Goal: Task Accomplishment & Management: Manage account settings

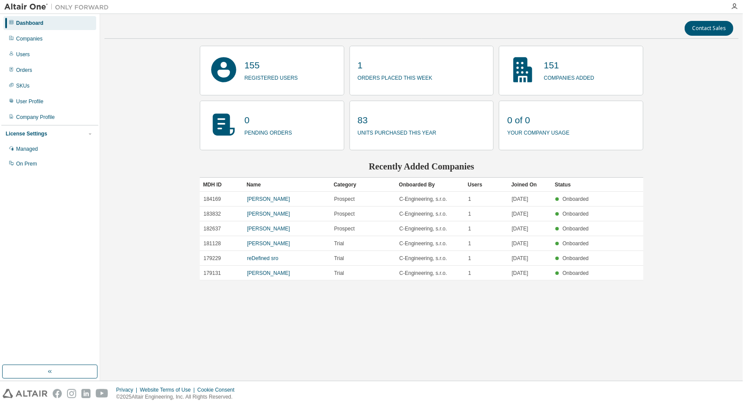
click at [128, 52] on div "Contact Sales 155 registered users 1 orders placed this week 151 companies adde…" at bounding box center [421, 197] width 634 height 358
click at [50, 43] on div "Companies" at bounding box center [49, 39] width 93 height 14
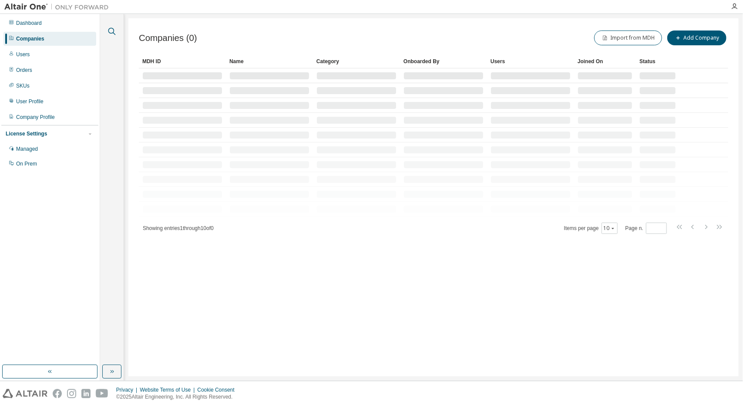
click at [110, 30] on icon "button" at bounding box center [112, 31] width 10 height 10
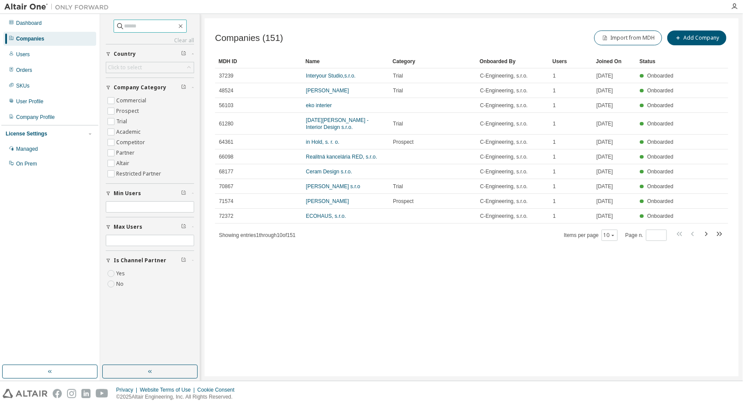
paste input "**********"
drag, startPoint x: 142, startPoint y: 22, endPoint x: 216, endPoint y: 34, distance: 74.6
click at [216, 34] on div "**********" at bounding box center [421, 197] width 643 height 366
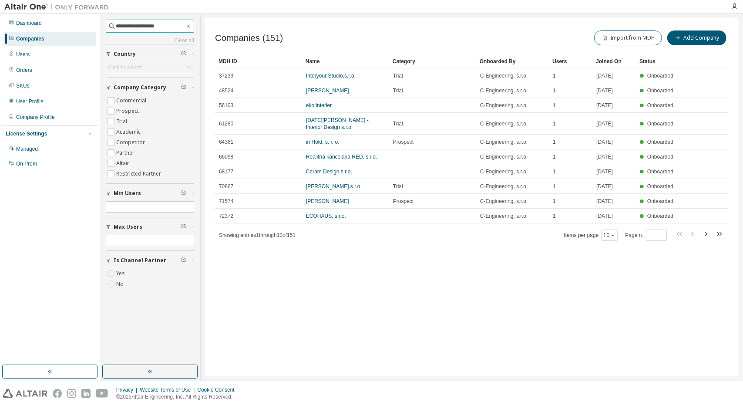
type input "**********"
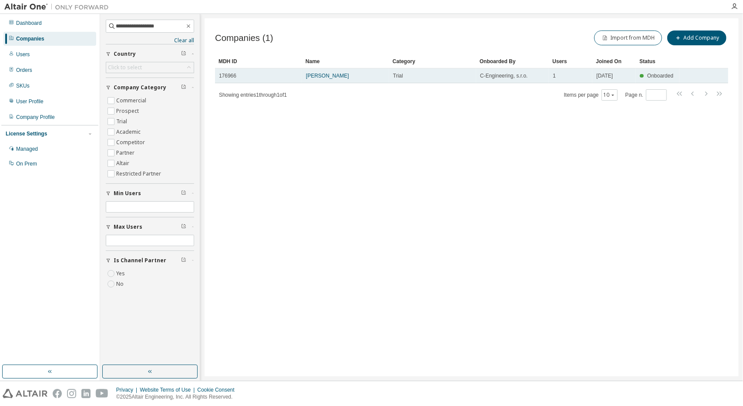
click at [352, 79] on div "[PERSON_NAME]" at bounding box center [345, 75] width 79 height 7
click at [346, 77] on link "[PERSON_NAME]" at bounding box center [327, 76] width 43 height 6
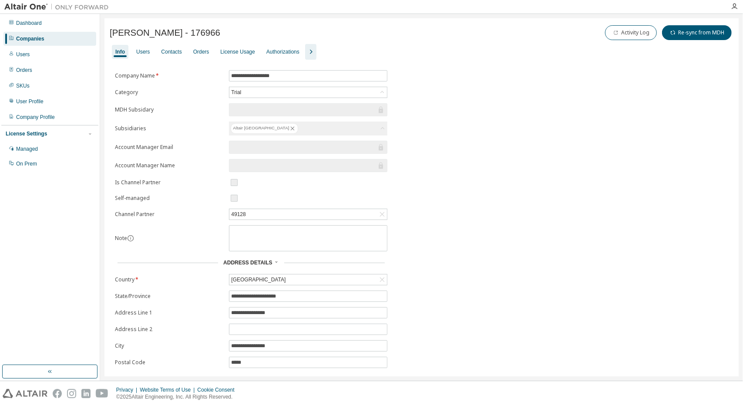
click at [306, 50] on icon "button" at bounding box center [311, 52] width 10 height 10
click at [499, 47] on div "Allowed IP Addresses" at bounding box center [517, 52] width 57 height 14
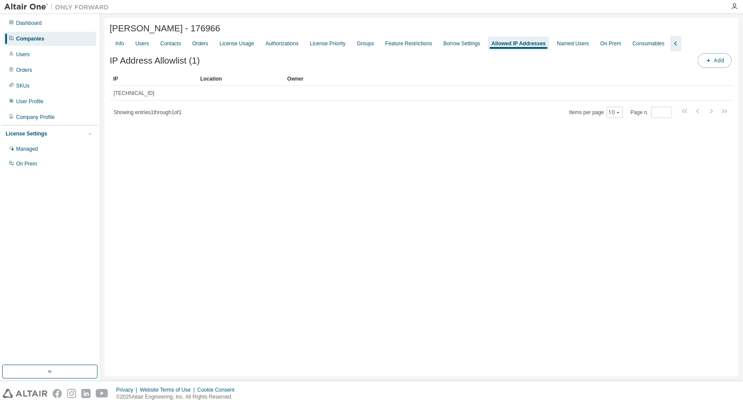
click at [704, 60] on button "Add" at bounding box center [715, 60] width 34 height 15
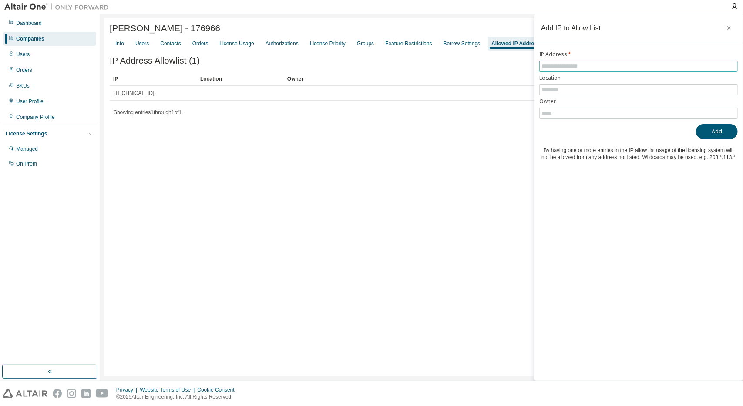
click at [589, 66] on input "text" at bounding box center [638, 66] width 194 height 7
click at [588, 66] on input "text" at bounding box center [638, 66] width 194 height 7
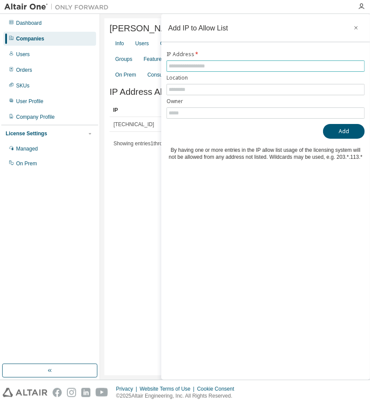
click at [198, 64] on input "text" at bounding box center [266, 66] width 194 height 7
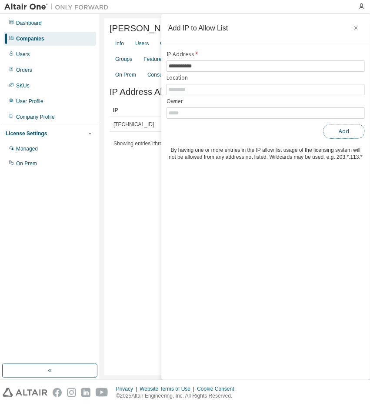
click at [337, 126] on button "Add" at bounding box center [344, 131] width 42 height 15
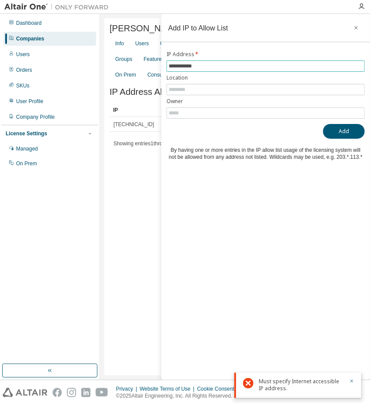
click at [187, 70] on span "**********" at bounding box center [266, 65] width 198 height 11
click at [188, 67] on input "**********" at bounding box center [266, 66] width 194 height 7
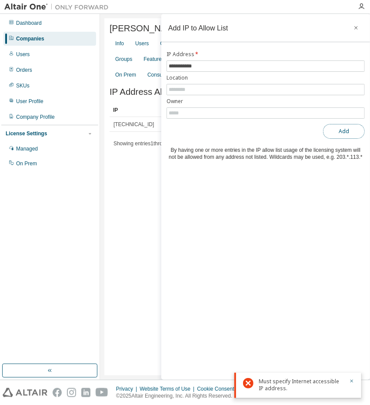
click at [356, 136] on button "Add" at bounding box center [344, 131] width 42 height 15
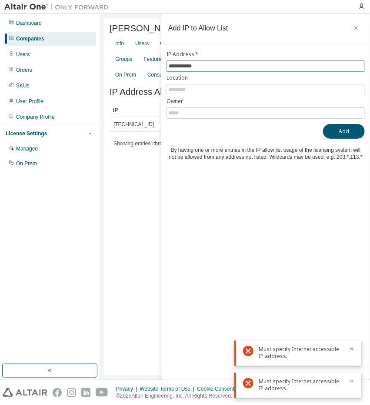
click at [171, 63] on input "**********" at bounding box center [266, 66] width 194 height 7
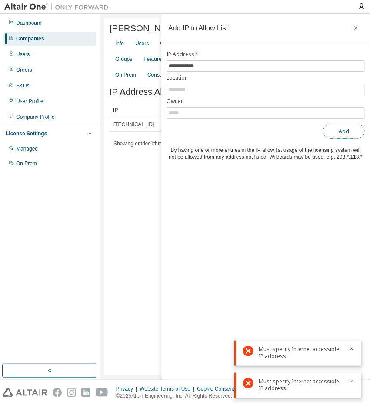
click at [326, 131] on button "Add" at bounding box center [344, 131] width 42 height 15
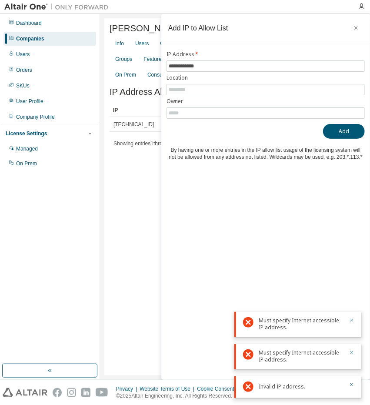
click at [304, 326] on div "Must specify Internet accessible IP address." at bounding box center [301, 324] width 85 height 14
copy div "Must specify Internet accessible IP address."
drag, startPoint x: 202, startPoint y: 64, endPoint x: 157, endPoint y: 64, distance: 44.4
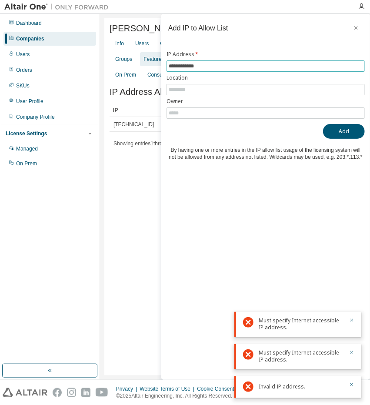
click at [157, 64] on main "**********" at bounding box center [235, 197] width 270 height 366
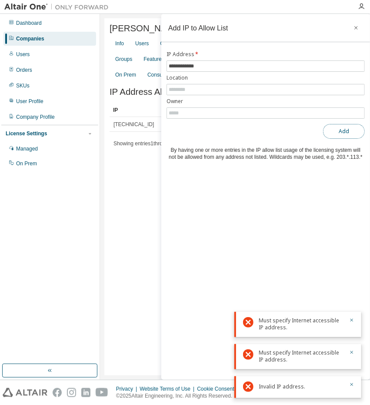
click at [335, 129] on button "Add" at bounding box center [344, 131] width 42 height 15
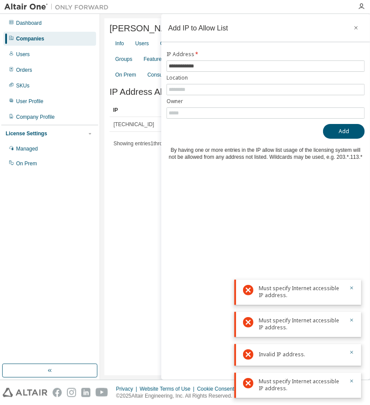
click at [146, 15] on div "Michaela Horvátová - 176966 Clear Load Save Save As Field Operator Value Select…" at bounding box center [235, 197] width 270 height 366
click at [209, 53] on label "IP Address *" at bounding box center [266, 54] width 198 height 7
click at [210, 63] on input "**********" at bounding box center [266, 66] width 194 height 7
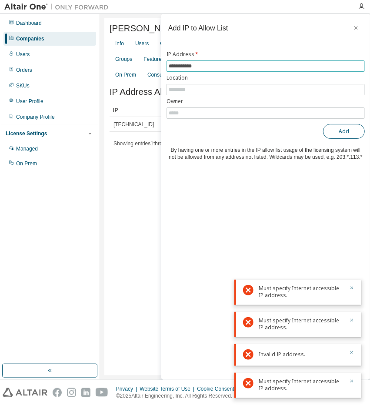
type input "**********"
click at [331, 130] on button "Add" at bounding box center [344, 131] width 42 height 15
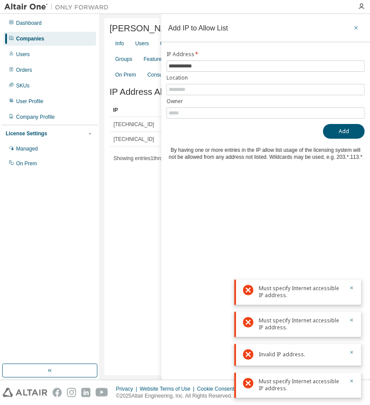
click at [348, 29] on div "Add IP to Allow List" at bounding box center [265, 28] width 209 height 28
click at [357, 26] on icon "button" at bounding box center [356, 27] width 6 height 7
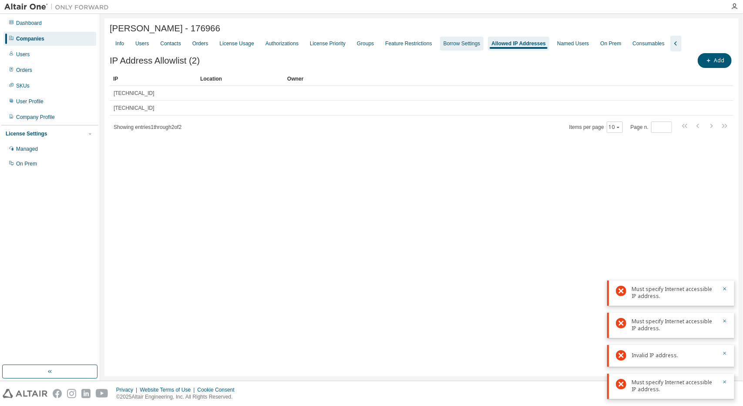
click at [454, 46] on div "Borrow Settings" at bounding box center [462, 43] width 37 height 7
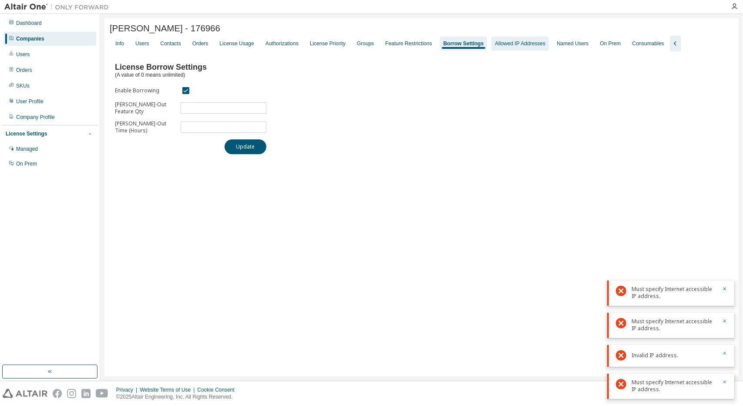
click at [491, 50] on div "Allowed IP Addresses" at bounding box center [519, 44] width 57 height 14
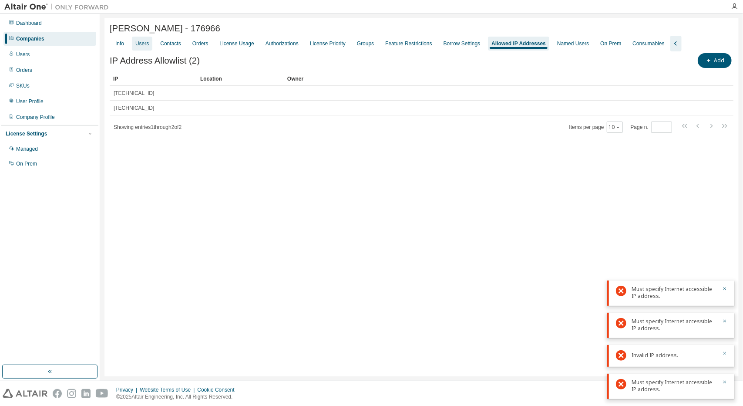
click at [148, 50] on div "Users" at bounding box center [142, 44] width 20 height 14
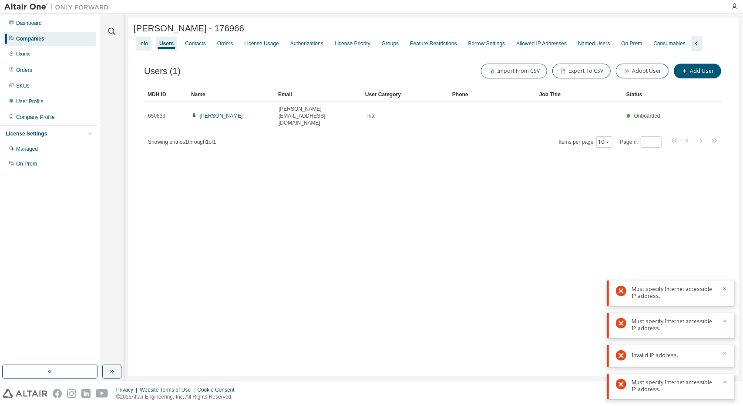
click at [144, 46] on div "Info" at bounding box center [143, 43] width 9 height 7
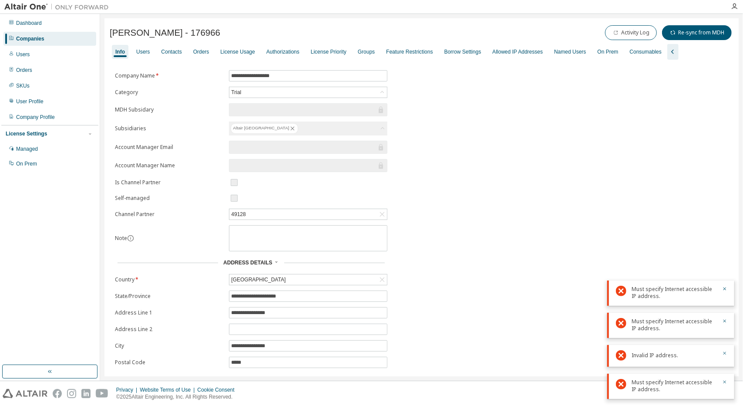
click at [163, 44] on div "Info Users Contacts Orders License Usage Authorizations License Priority Groups…" at bounding box center [422, 52] width 624 height 16
click at [149, 50] on div "Users" at bounding box center [142, 51] width 13 height 7
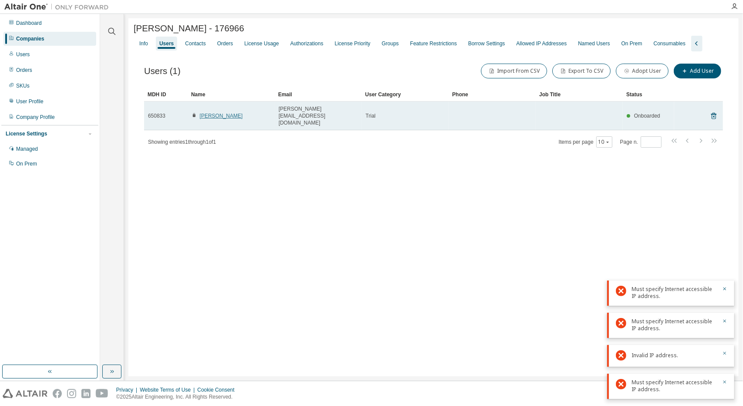
click at [218, 113] on link "Michaela Horvátová" at bounding box center [221, 116] width 43 height 6
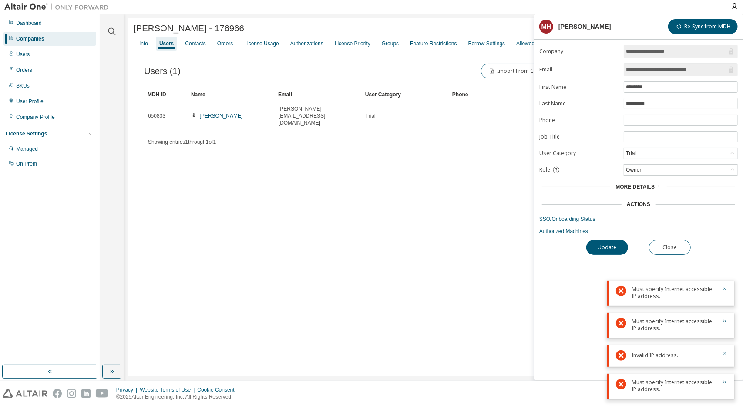
click at [725, 289] on icon "button" at bounding box center [724, 288] width 3 height 3
click at [725, 319] on icon "button" at bounding box center [724, 320] width 5 height 5
click at [727, 353] on icon "button" at bounding box center [724, 352] width 5 height 5
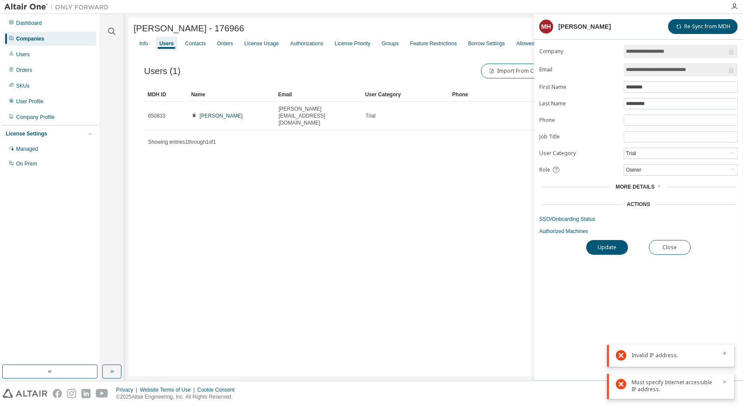
click at [723, 379] on icon "button" at bounding box center [724, 381] width 5 height 5
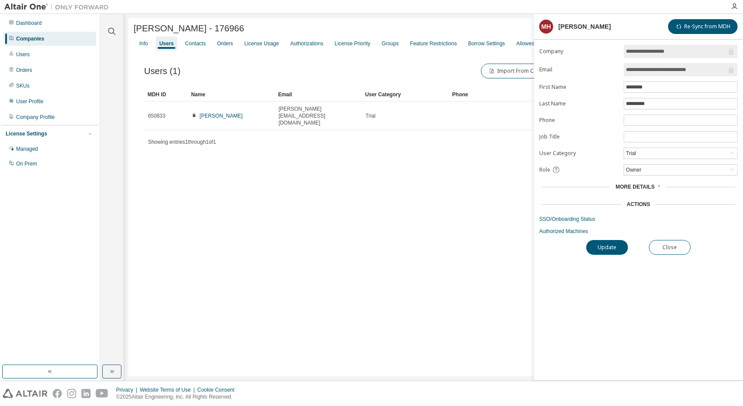
click at [643, 181] on div "More Details" at bounding box center [638, 187] width 198 height 12
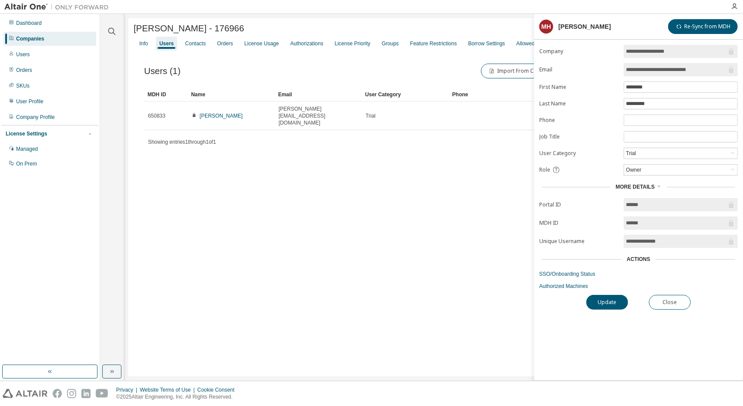
click at [645, 259] on div "Actions" at bounding box center [638, 259] width 198 height 12
click at [591, 270] on link "SSO/Onboarding Status" at bounding box center [638, 273] width 198 height 7
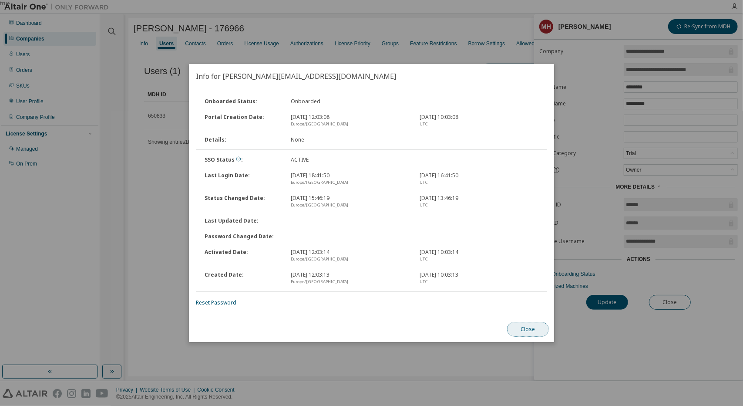
click at [520, 323] on button "Close" at bounding box center [528, 329] width 42 height 15
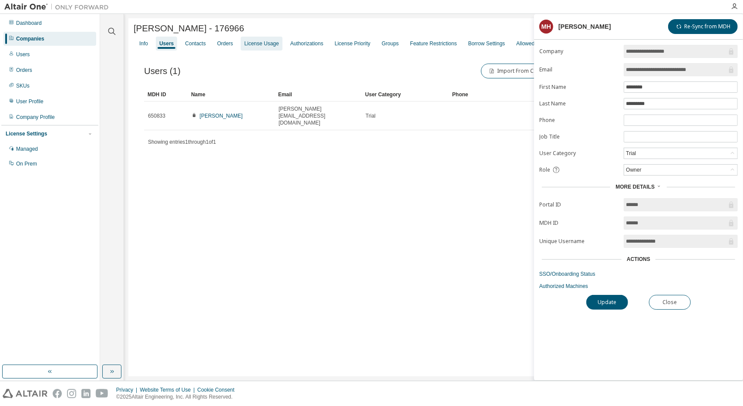
click at [252, 41] on div "License Usage" at bounding box center [261, 44] width 41 height 14
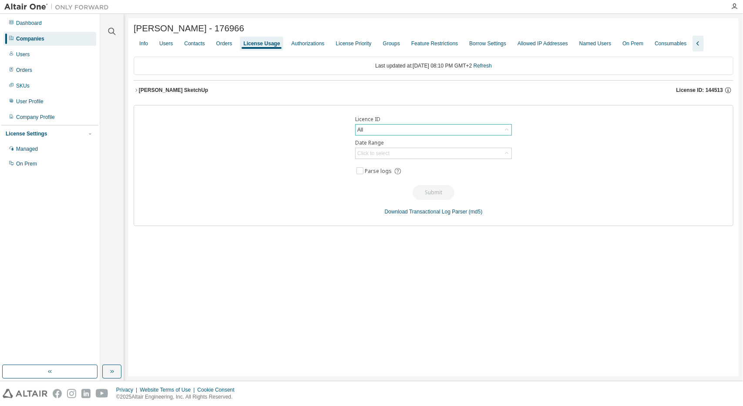
click at [391, 128] on div "All" at bounding box center [434, 129] width 156 height 10
click at [389, 165] on li "144513 - Thea Render SketchUp" at bounding box center [433, 166] width 155 height 11
click at [382, 155] on div "Click to select" at bounding box center [373, 153] width 32 height 7
click at [298, 49] on div "Authorizations" at bounding box center [308, 44] width 40 height 14
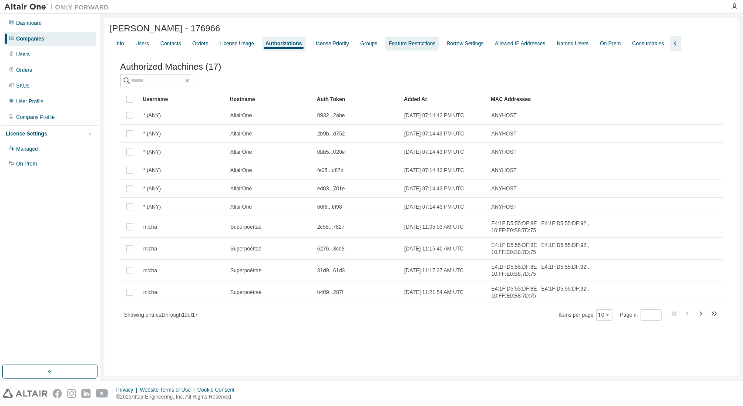
click at [429, 50] on div "Feature Restrictions" at bounding box center [412, 44] width 54 height 14
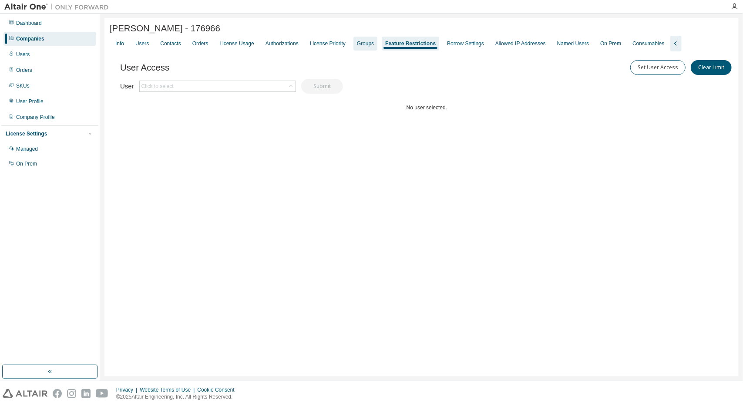
click at [370, 46] on div "Groups" at bounding box center [365, 44] width 24 height 14
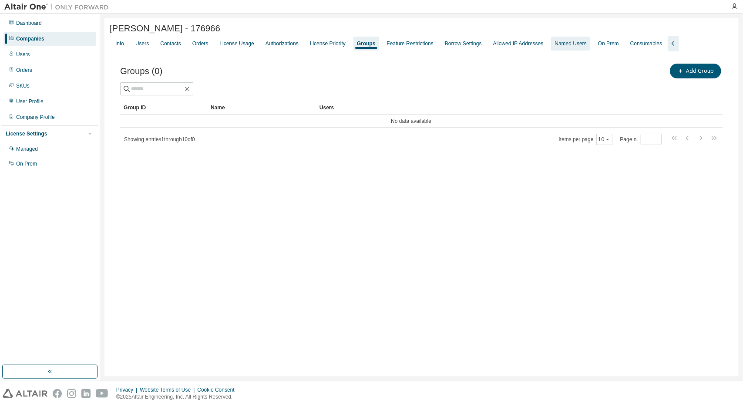
click at [570, 40] on div "Named Users" at bounding box center [570, 44] width 39 height 14
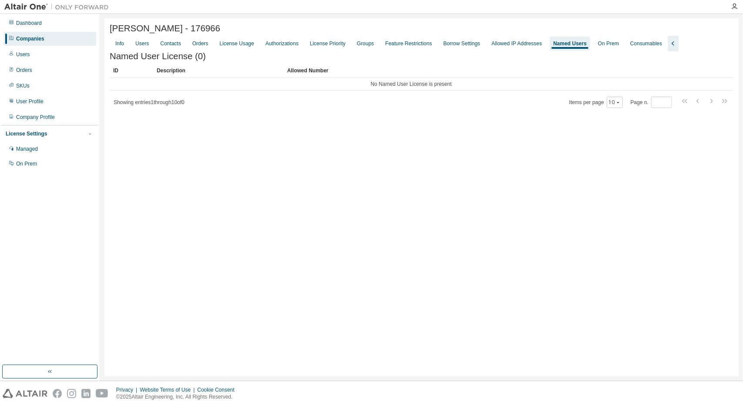
click at [668, 46] on icon "button" at bounding box center [673, 43] width 10 height 10
click at [305, 46] on icon "button" at bounding box center [310, 43] width 10 height 10
click at [278, 47] on div "Authorizations" at bounding box center [281, 43] width 33 height 7
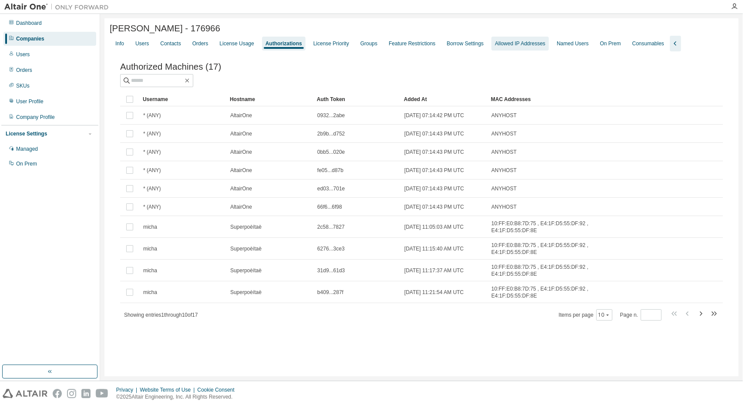
click at [520, 44] on div "Allowed IP Addresses" at bounding box center [520, 43] width 50 height 7
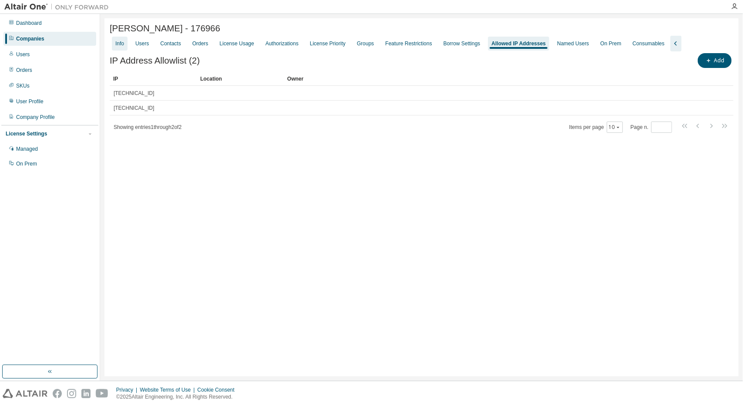
click at [122, 47] on div "Info" at bounding box center [119, 43] width 9 height 7
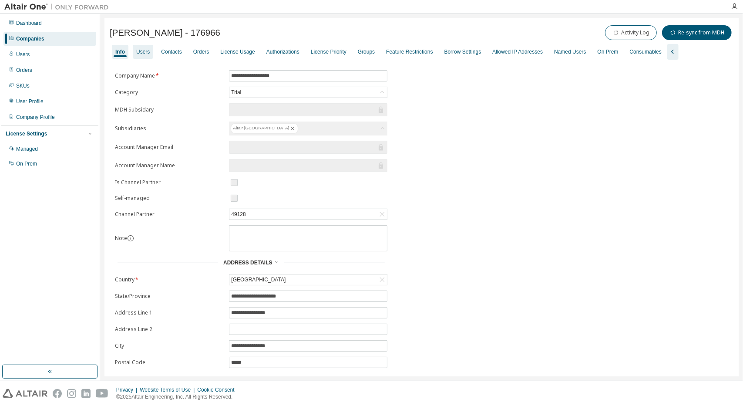
click at [134, 51] on div "Users" at bounding box center [143, 52] width 20 height 14
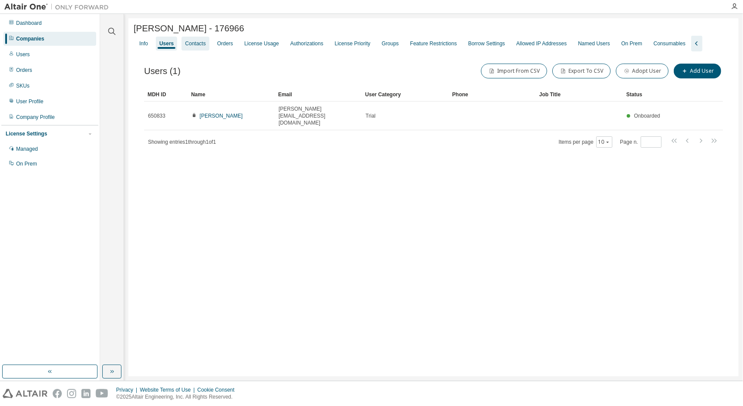
click at [207, 44] on div "Contacts" at bounding box center [194, 44] width 27 height 14
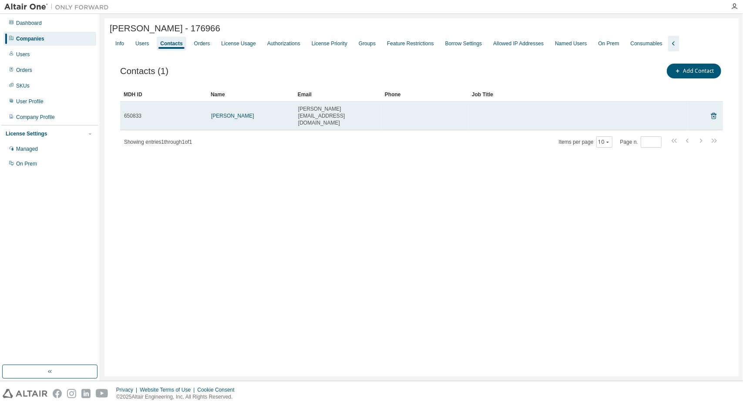
click at [133, 114] on td "650833" at bounding box center [163, 115] width 87 height 29
click at [218, 107] on td "Michaela Horvátová" at bounding box center [250, 115] width 87 height 29
click at [223, 113] on link "Michaela Horvátová" at bounding box center [232, 116] width 43 height 6
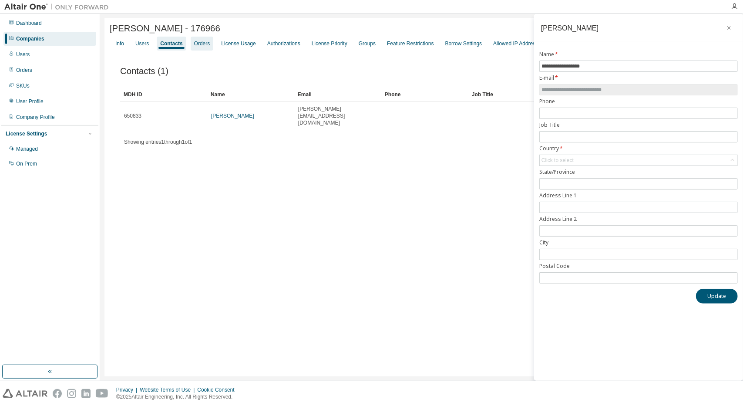
click at [194, 45] on div "Orders" at bounding box center [202, 43] width 16 height 7
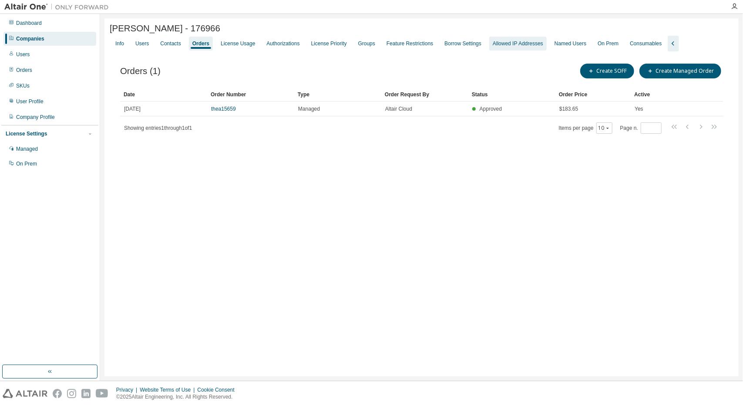
click at [514, 43] on div "Allowed IP Addresses" at bounding box center [518, 43] width 50 height 7
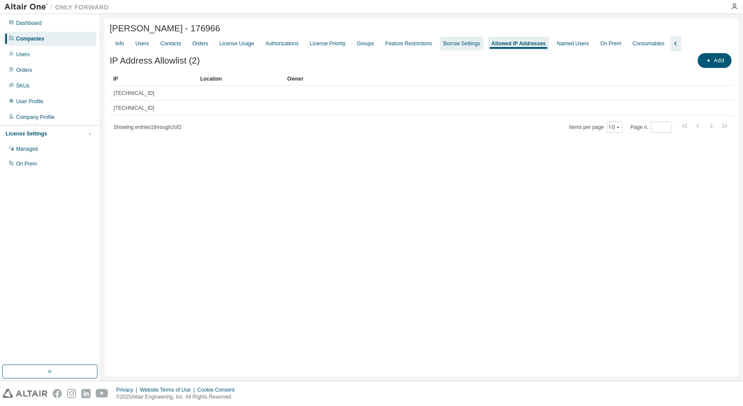
click at [453, 47] on div "Borrow Settings" at bounding box center [462, 43] width 37 height 7
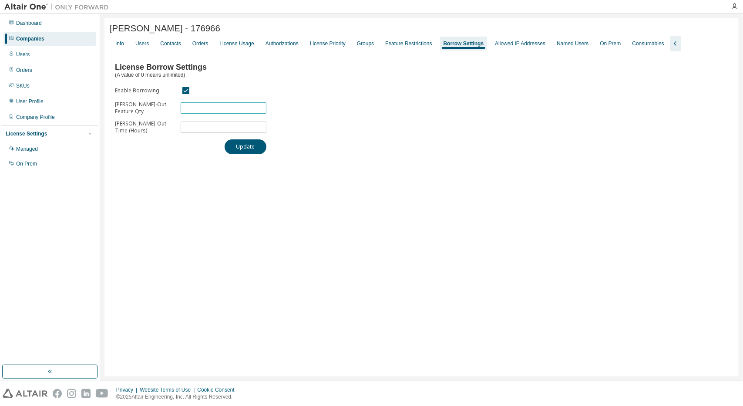
click at [199, 111] on input "*" at bounding box center [223, 107] width 81 height 7
click at [259, 108] on input "*" at bounding box center [223, 107] width 81 height 7
click at [261, 109] on input "*" at bounding box center [223, 107] width 81 height 7
click at [261, 114] on span "*" at bounding box center [224, 107] width 86 height 11
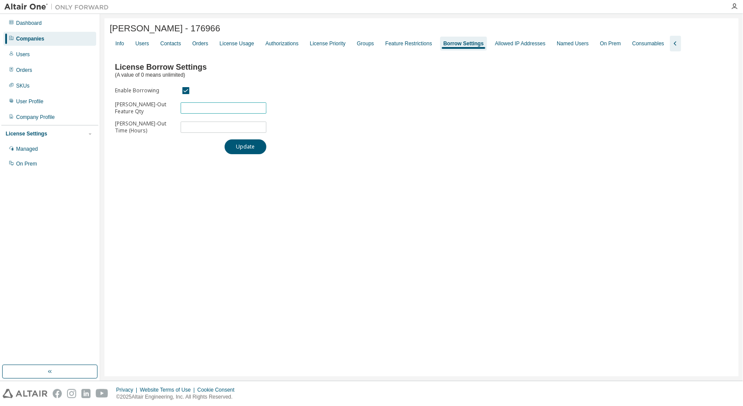
click at [237, 108] on input "*" at bounding box center [223, 107] width 81 height 7
click at [262, 111] on input "*" at bounding box center [223, 107] width 81 height 7
type input "*"
click at [262, 111] on input "*" at bounding box center [223, 107] width 81 height 7
click at [295, 87] on div "License Borrow Settings (A value of 0 means unlimited) Enable Borrowing Max Bor…" at bounding box center [422, 105] width 624 height 97
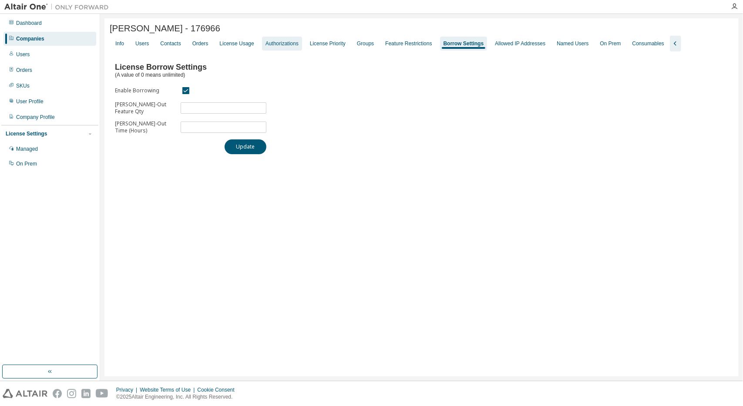
click at [262, 48] on div "Authorizations" at bounding box center [282, 44] width 40 height 14
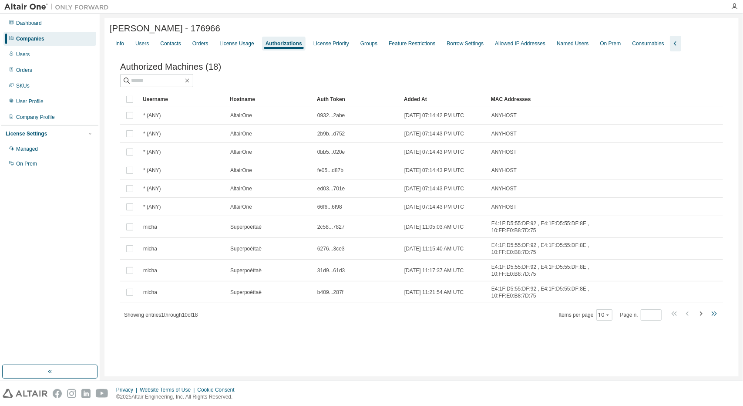
click at [716, 308] on icon "button" at bounding box center [714, 313] width 10 height 10
type input "*"
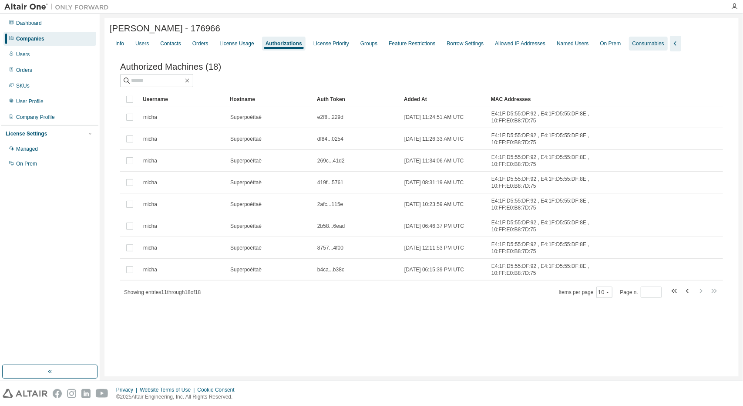
click at [632, 45] on div "Consumables" at bounding box center [648, 43] width 32 height 7
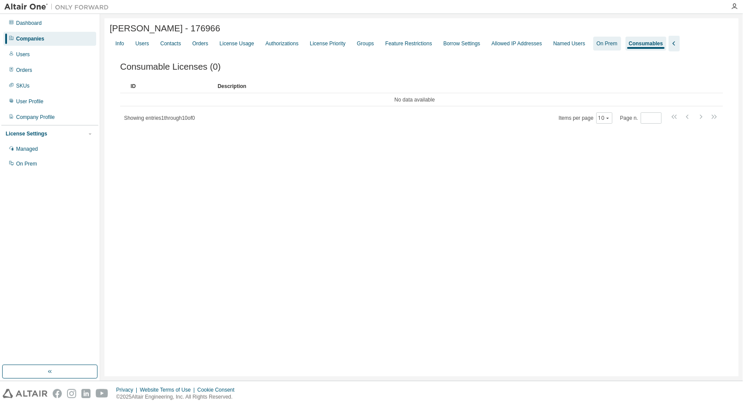
click at [603, 40] on div "On Prem" at bounding box center [607, 44] width 28 height 14
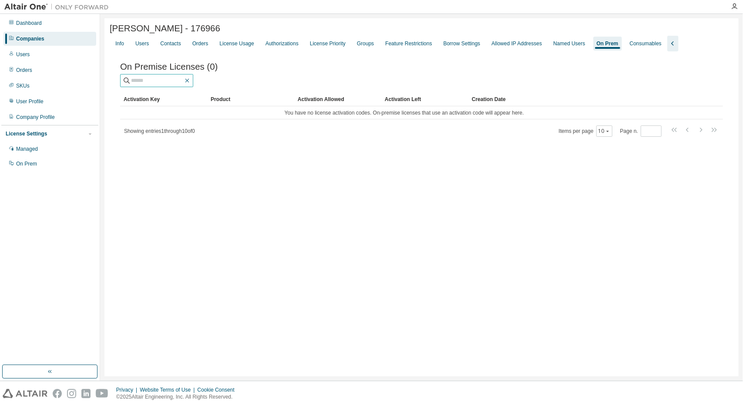
click at [191, 84] on button "button" at bounding box center [187, 81] width 8 height 8
click at [315, 118] on td "You have no license activation codes. On-premise licenses that use an activatio…" at bounding box center [404, 112] width 568 height 13
click at [577, 46] on div "Named Users" at bounding box center [569, 44] width 39 height 14
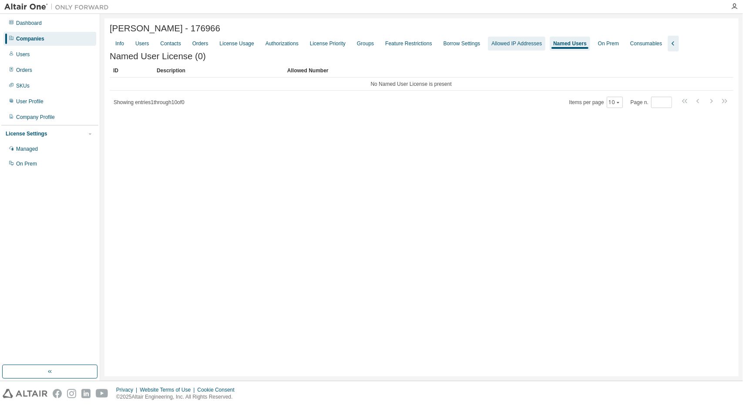
click at [521, 44] on div "Allowed IP Addresses" at bounding box center [516, 43] width 50 height 7
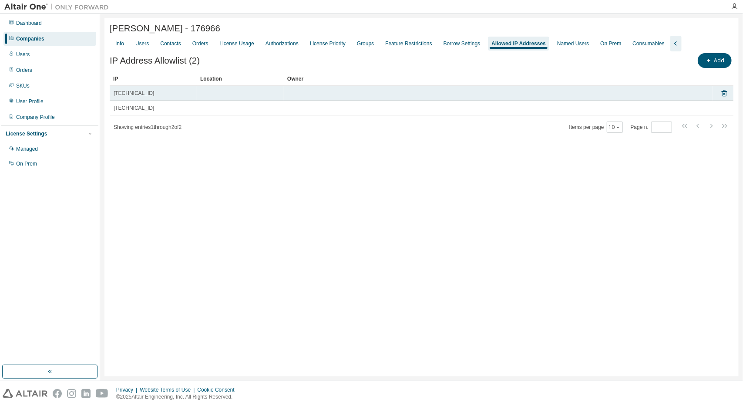
click at [200, 97] on td at bounding box center [240, 93] width 87 height 15
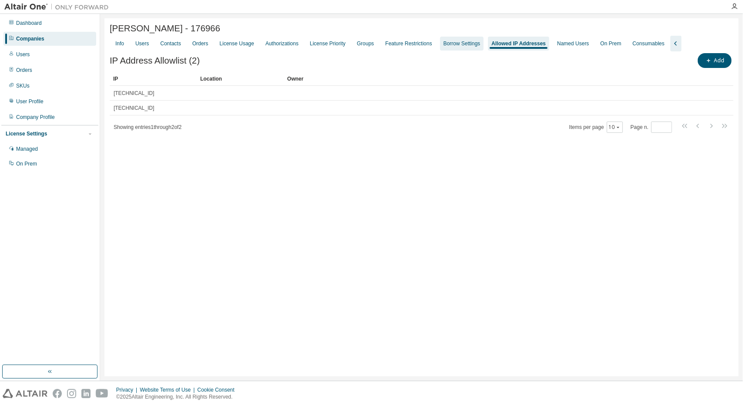
click at [455, 42] on div "Borrow Settings" at bounding box center [462, 43] width 37 height 7
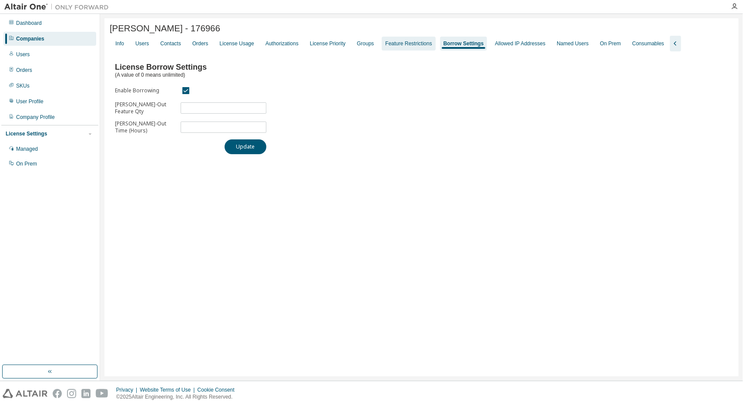
click at [405, 50] on div "Feature Restrictions" at bounding box center [409, 44] width 54 height 14
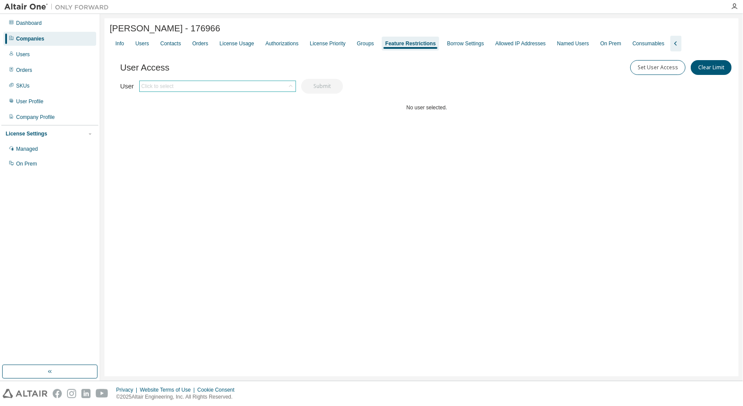
click at [203, 86] on div "Click to select" at bounding box center [218, 86] width 156 height 10
click at [216, 109] on li "michaela.horvatova@hhomes.sk" at bounding box center [216, 111] width 155 height 11
click at [324, 84] on button "Submit" at bounding box center [322, 86] width 42 height 15
click at [648, 71] on button "Set User Access" at bounding box center [657, 67] width 55 height 15
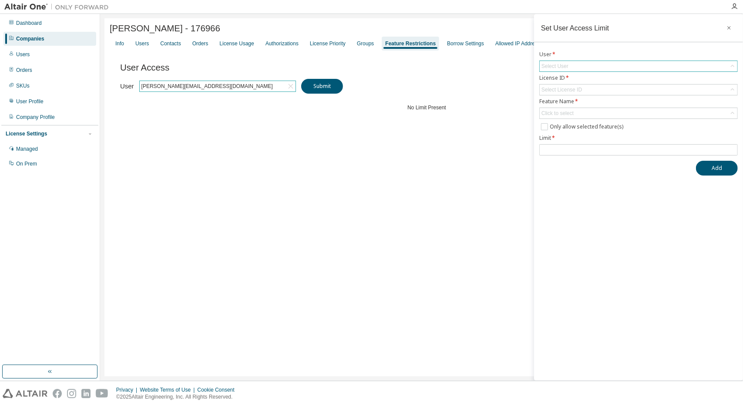
click at [603, 66] on div "Select User" at bounding box center [639, 66] width 198 height 10
click at [601, 90] on li "michaela.horvatova@hhomes.sk" at bounding box center [638, 89] width 196 height 11
click at [601, 89] on div "Select License ID" at bounding box center [639, 89] width 198 height 10
click at [598, 114] on li "144513 - Thea Render SketchUp" at bounding box center [638, 113] width 196 height 11
click at [594, 111] on div "Click to select" at bounding box center [639, 113] width 198 height 10
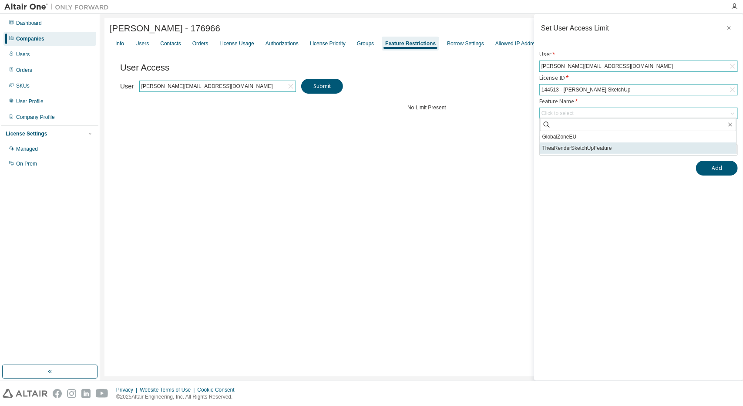
click at [588, 152] on li "TheaRenderSketchUpFeature" at bounding box center [638, 147] width 196 height 11
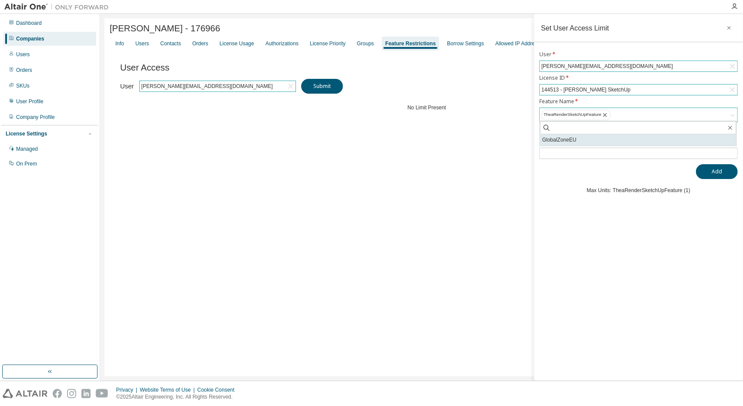
click at [552, 141] on li "GlobalZoneEU" at bounding box center [638, 139] width 196 height 11
click at [550, 155] on input "number" at bounding box center [638, 153] width 194 height 7
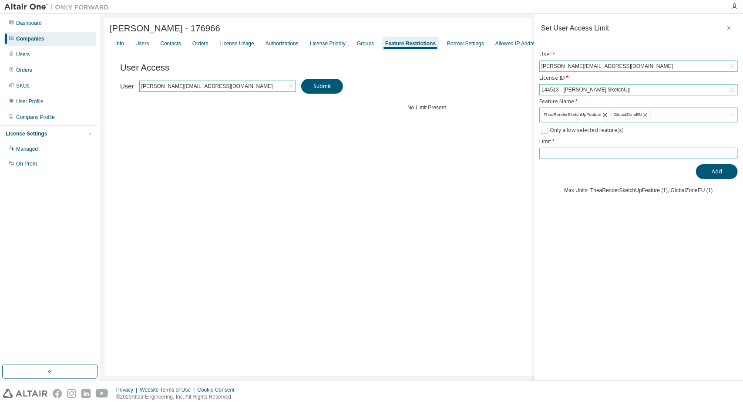
click at [558, 150] on input "number" at bounding box center [638, 153] width 194 height 7
type input "*"
click at [732, 150] on input "*" at bounding box center [638, 153] width 194 height 7
click at [710, 170] on button "Add" at bounding box center [717, 171] width 42 height 15
click at [369, 44] on div "Groups" at bounding box center [365, 43] width 17 height 7
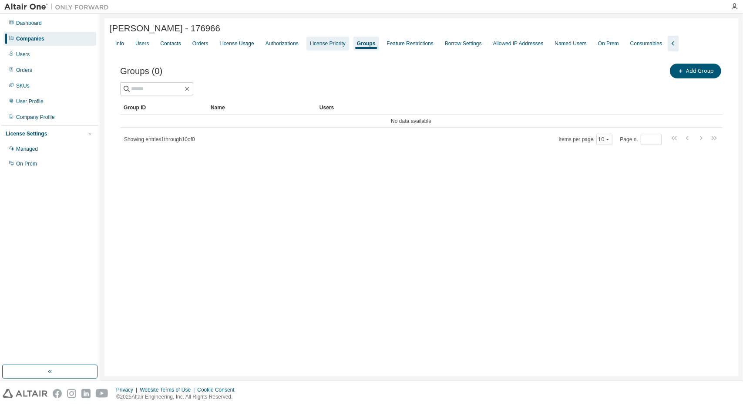
click at [316, 42] on div "License Priority" at bounding box center [328, 43] width 36 height 7
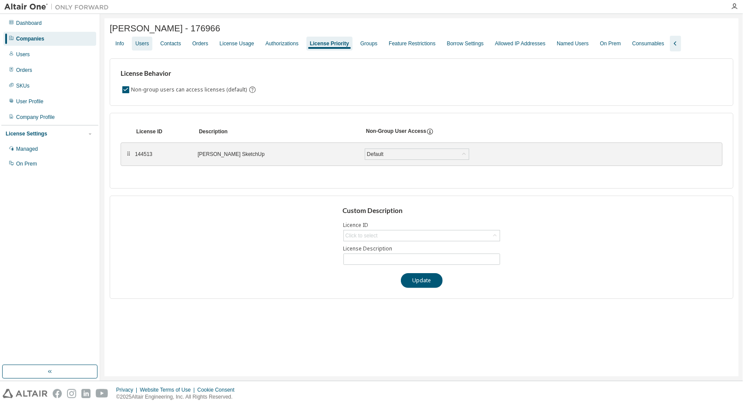
click at [147, 42] on div "Users" at bounding box center [141, 43] width 13 height 7
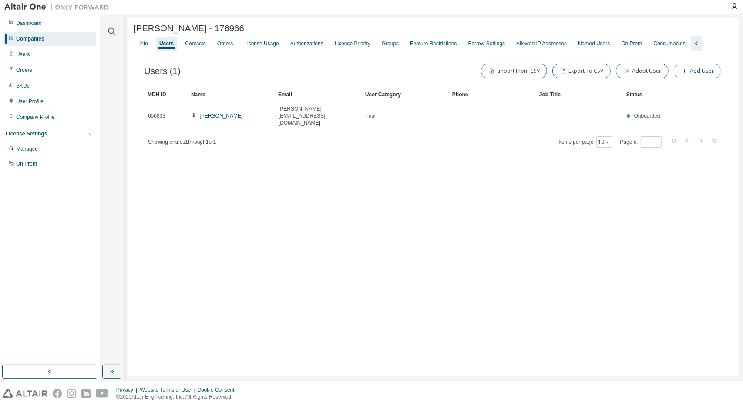
click at [688, 67] on button "Add User" at bounding box center [697, 71] width 47 height 15
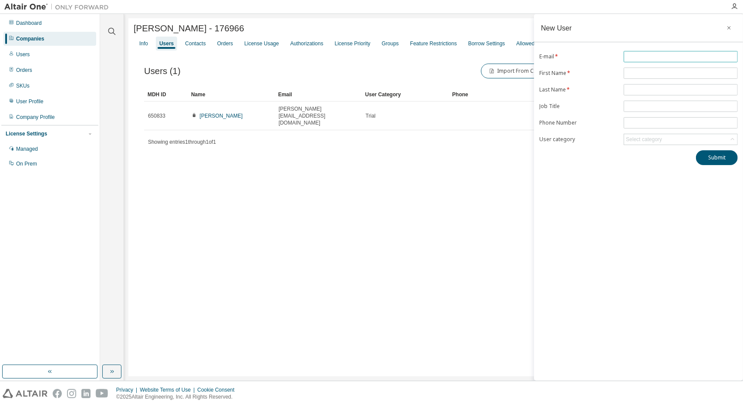
click at [655, 55] on input "text" at bounding box center [681, 56] width 110 height 7
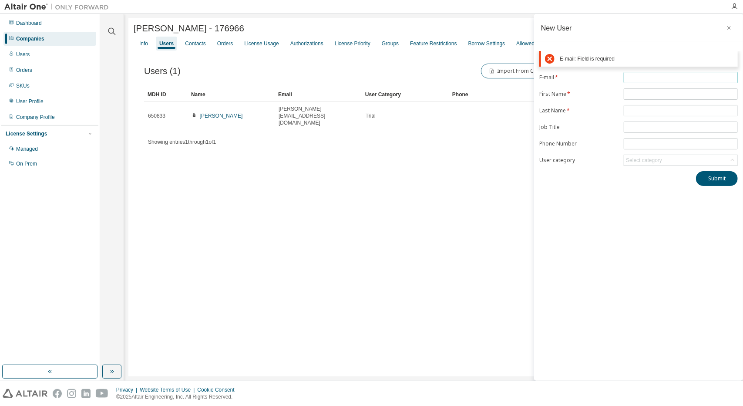
click at [624, 79] on span at bounding box center [681, 77] width 114 height 11
click at [631, 80] on input "text" at bounding box center [681, 77] width 110 height 7
paste input "**********"
type input "**********"
click at [644, 96] on form "**********" at bounding box center [638, 119] width 198 height 94
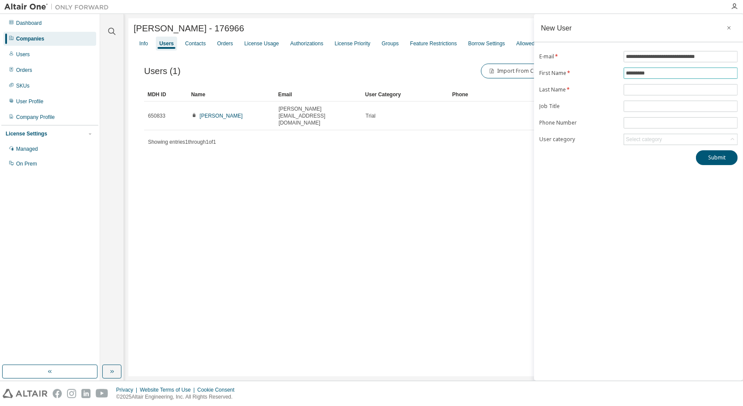
type input "********"
type input "*******"
click at [641, 136] on div "Select category" at bounding box center [644, 139] width 36 height 7
click at [648, 188] on li "Employee" at bounding box center [680, 184] width 111 height 11
click at [647, 141] on div "Employee" at bounding box center [638, 139] width 26 height 10
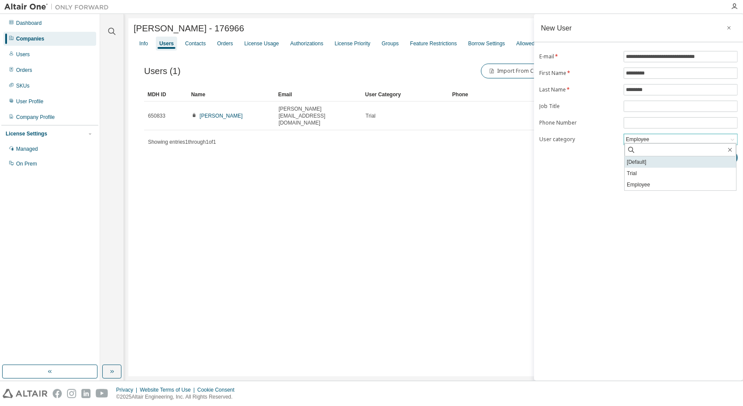
click at [648, 162] on li "[Default]" at bounding box center [680, 161] width 111 height 11
click at [652, 137] on div "[Default]" at bounding box center [680, 139] width 113 height 10
click at [645, 184] on li "Employee" at bounding box center [680, 184] width 111 height 11
click at [714, 161] on button "Submit" at bounding box center [717, 157] width 42 height 15
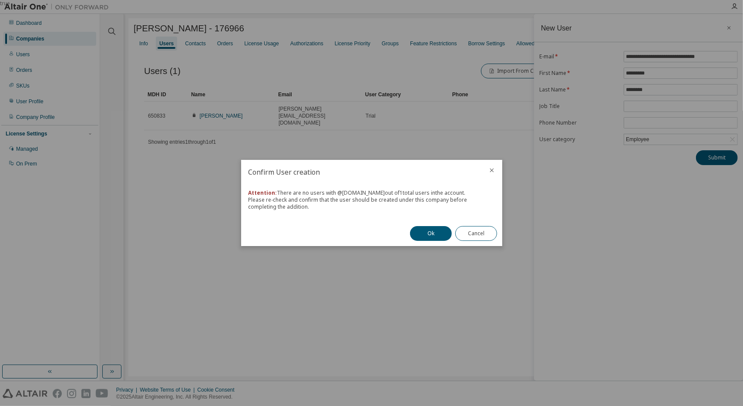
click at [477, 225] on div "Ok Cancel" at bounding box center [453, 233] width 97 height 25
click at [480, 234] on button "Cancel" at bounding box center [476, 233] width 42 height 15
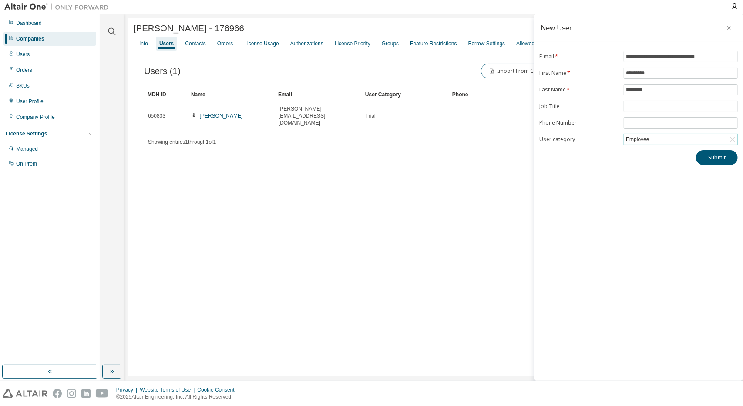
click at [666, 141] on div "Employee" at bounding box center [680, 139] width 113 height 10
click at [641, 164] on li "[Default]" at bounding box center [680, 161] width 111 height 11
click at [709, 154] on button "Submit" at bounding box center [717, 157] width 42 height 15
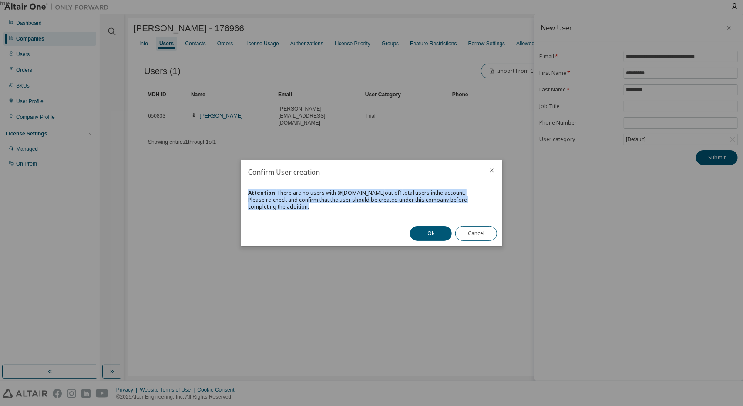
drag, startPoint x: 279, startPoint y: 207, endPoint x: 245, endPoint y: 189, distance: 38.4
click at [245, 189] on div "Attention: There are no users with @ gmail.com out of 1 total users in the acco…" at bounding box center [371, 202] width 261 height 37
copy div "Attention: There are no users with @ gmail.com out of 1 total users in the acco…"
click at [441, 239] on button "Ok" at bounding box center [431, 233] width 42 height 15
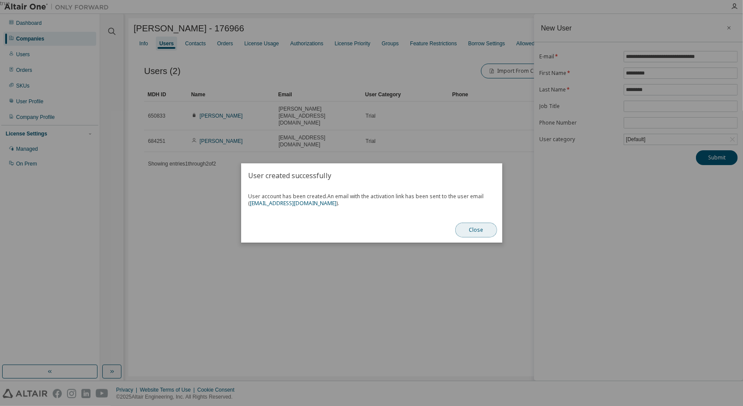
click at [487, 233] on button "Close" at bounding box center [476, 229] width 42 height 15
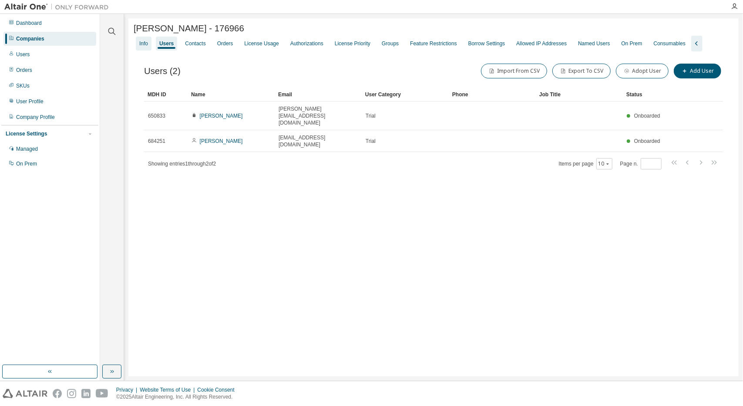
click at [150, 46] on div "Info" at bounding box center [144, 44] width 16 height 14
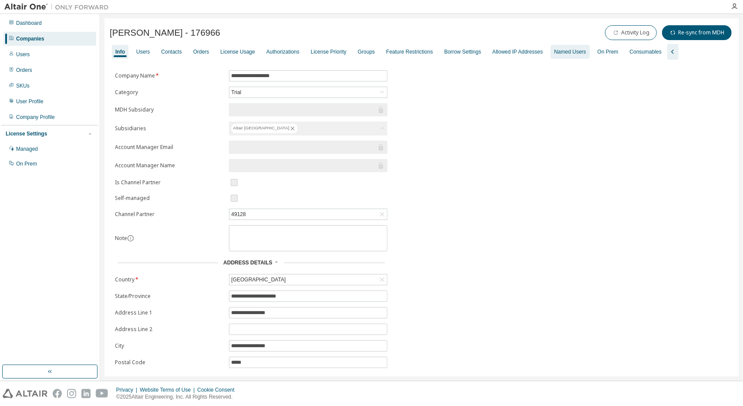
click at [572, 49] on div "Named Users" at bounding box center [570, 51] width 32 height 7
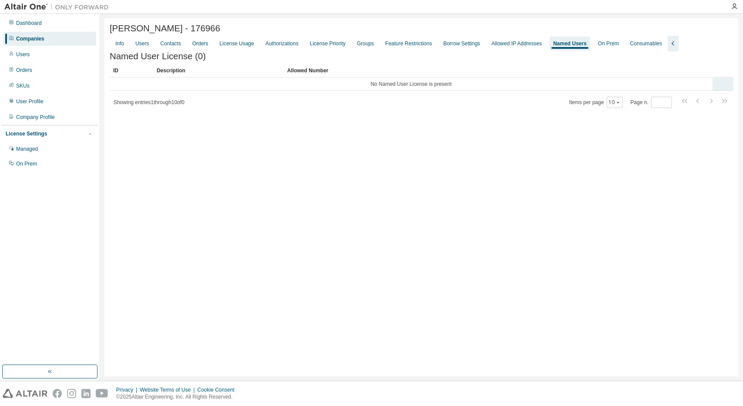
click at [720, 91] on tr "No Named User License is present" at bounding box center [422, 83] width 624 height 13
click at [123, 49] on div "Info" at bounding box center [120, 44] width 16 height 14
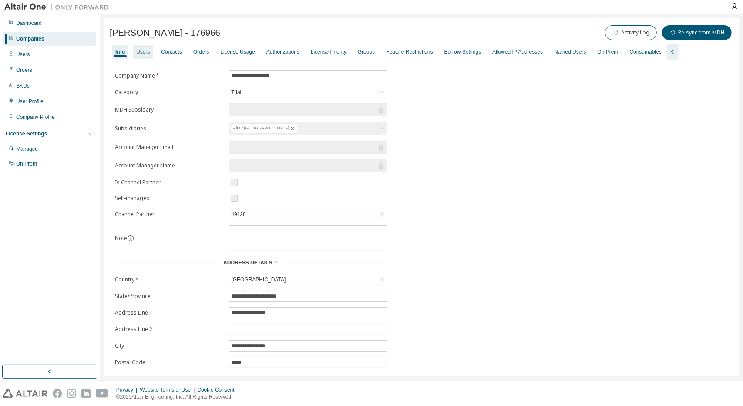
click at [144, 50] on div "Users" at bounding box center [142, 51] width 13 height 7
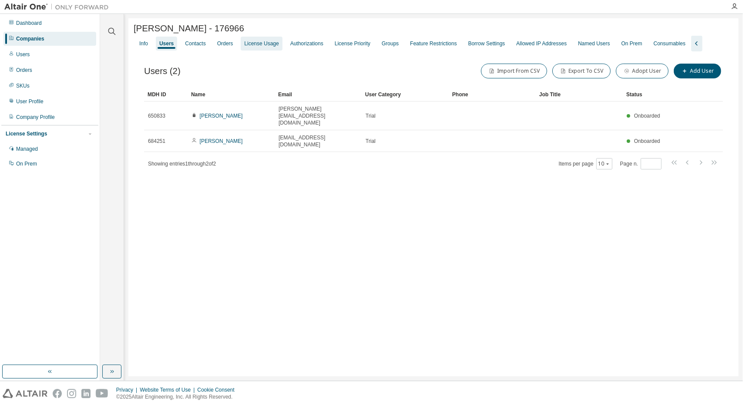
click at [273, 47] on div "License Usage" at bounding box center [261, 43] width 34 height 7
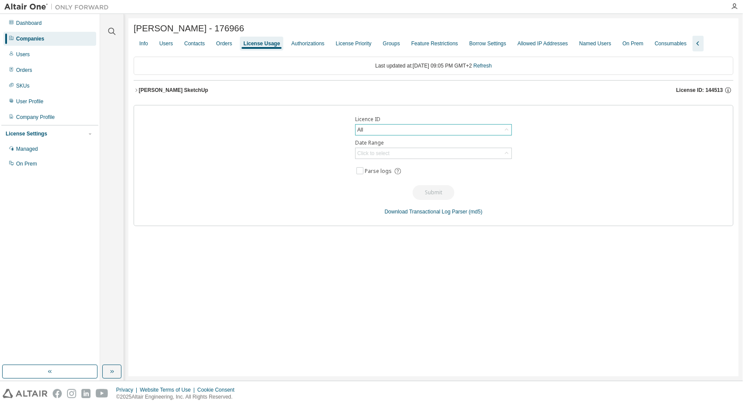
click at [413, 129] on div "All" at bounding box center [434, 129] width 156 height 10
click at [402, 164] on li "144513 - Thea Render SketchUp" at bounding box center [433, 166] width 155 height 11
click at [401, 156] on div "Click to select" at bounding box center [434, 153] width 156 height 10
click at [377, 203] on li "Custom Date Range" at bounding box center [433, 200] width 155 height 11
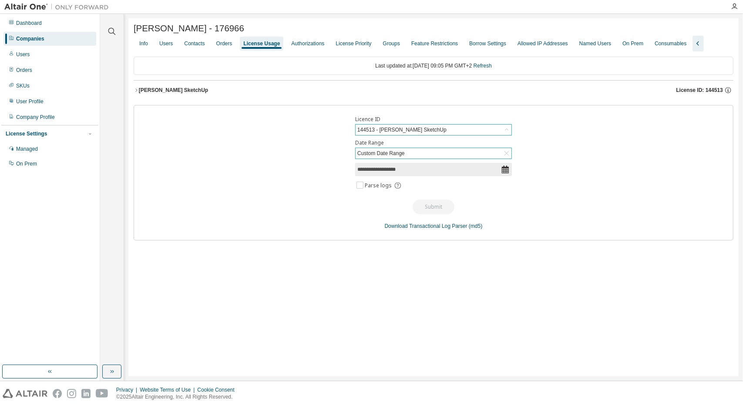
click at [391, 155] on div "Custom Date Range" at bounding box center [381, 153] width 50 height 10
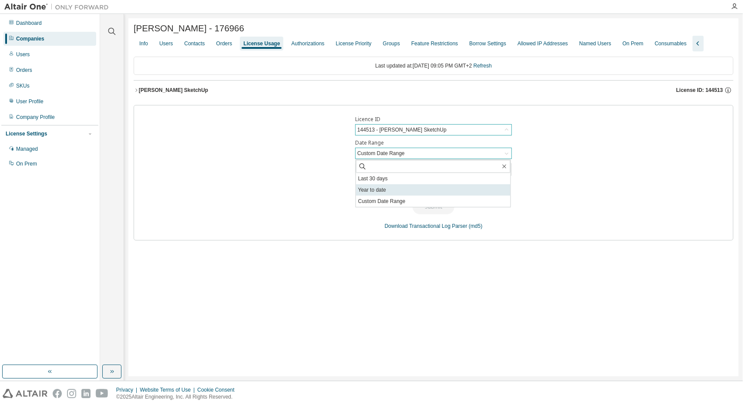
click at [382, 187] on li "Year to date" at bounding box center [433, 189] width 155 height 11
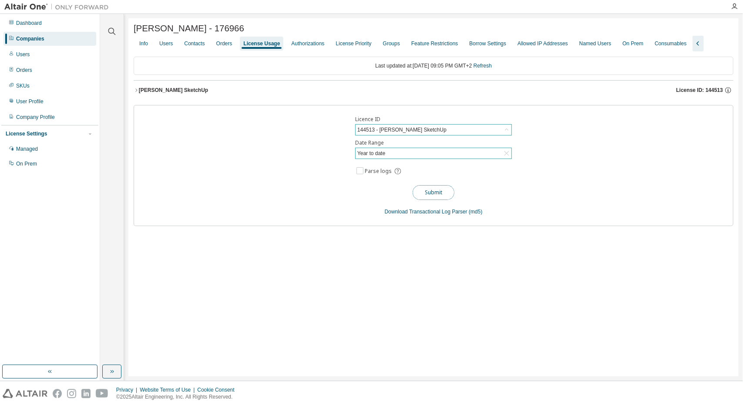
click at [414, 189] on button "Submit" at bounding box center [434, 192] width 42 height 15
click at [380, 153] on div "Year to date" at bounding box center [371, 153] width 30 height 10
click at [141, 90] on div "Thea Render SketchUp" at bounding box center [173, 90] width 69 height 7
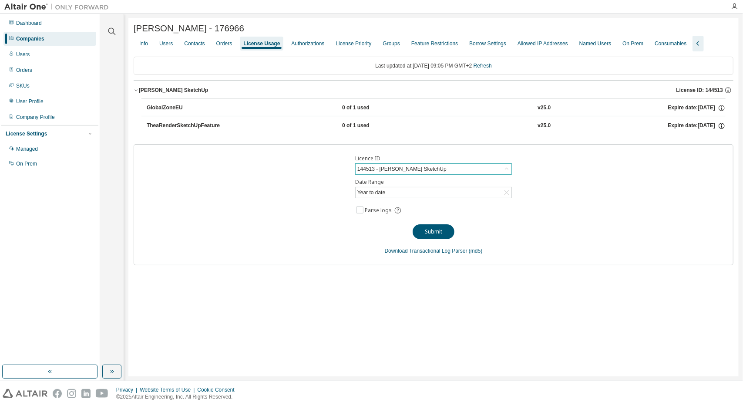
click at [719, 127] on icon "button" at bounding box center [722, 126] width 6 height 6
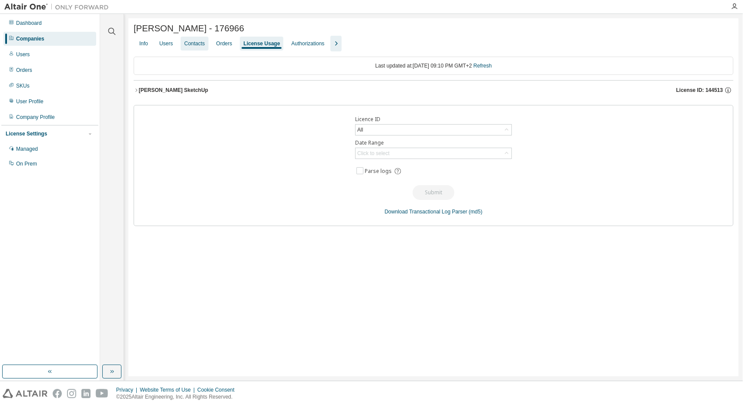
click at [197, 41] on div "Contacts" at bounding box center [194, 44] width 27 height 14
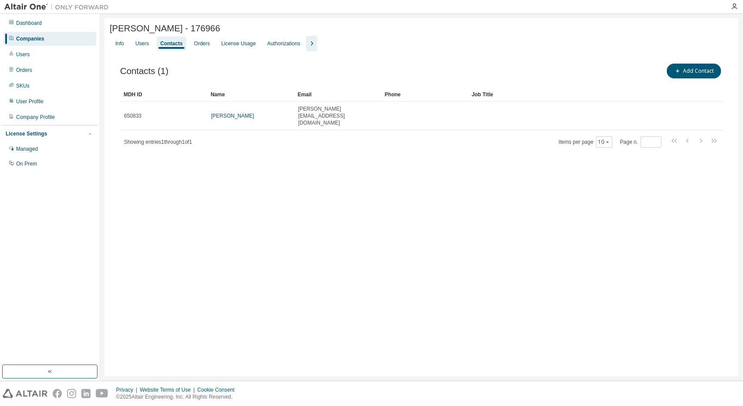
click at [131, 54] on div "Contacts (1) Add Contact Clear Load Save Save As Field Operator Value Select fi…" at bounding box center [422, 110] width 624 height 119
click at [144, 40] on div "Users" at bounding box center [142, 44] width 20 height 14
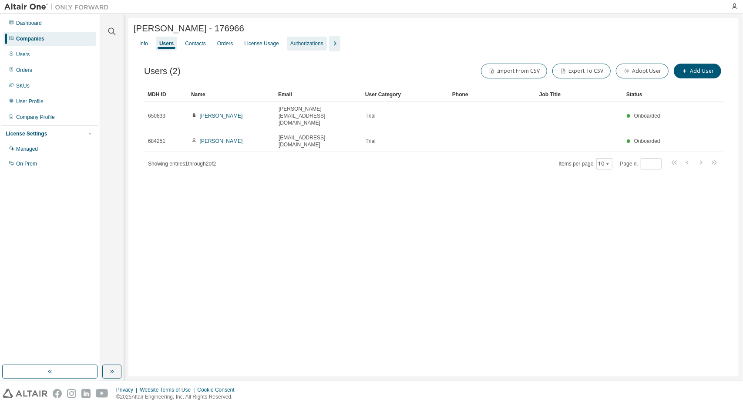
click at [302, 47] on div "Authorizations" at bounding box center [306, 43] width 33 height 7
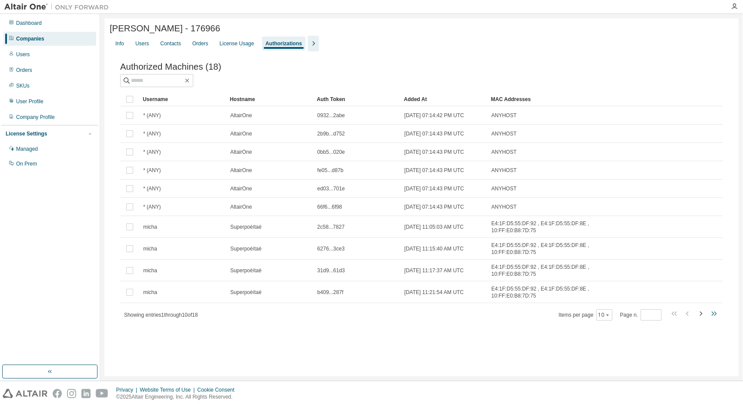
click at [714, 308] on icon "button" at bounding box center [714, 313] width 10 height 10
type input "*"
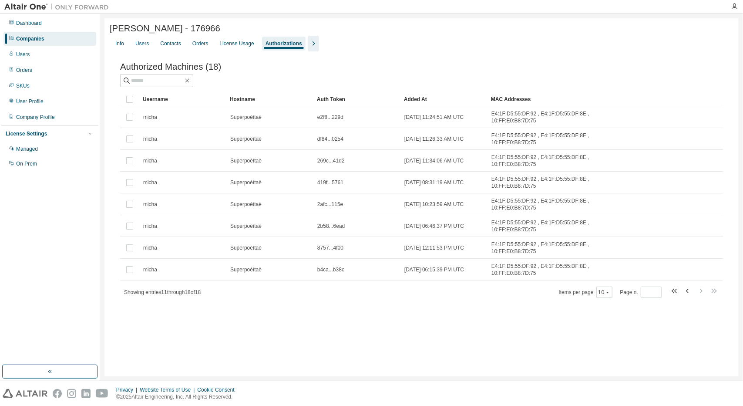
click at [299, 46] on div "Authorizations" at bounding box center [284, 44] width 44 height 14
click at [308, 47] on icon "button" at bounding box center [313, 43] width 10 height 10
click at [460, 40] on div "Borrow Settings" at bounding box center [466, 44] width 44 height 14
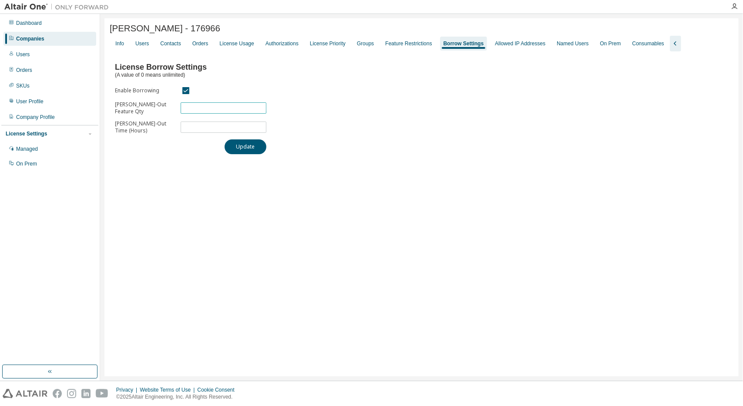
click at [239, 114] on span "*" at bounding box center [224, 107] width 86 height 11
type input "*"
click at [261, 108] on input "*" at bounding box center [223, 107] width 81 height 7
click at [495, 47] on div "Allowed IP Addresses" at bounding box center [520, 43] width 50 height 7
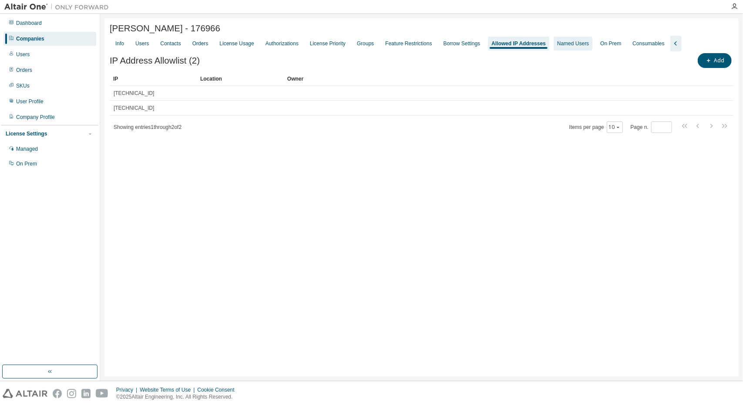
click at [563, 43] on div "Named Users" at bounding box center [573, 43] width 32 height 7
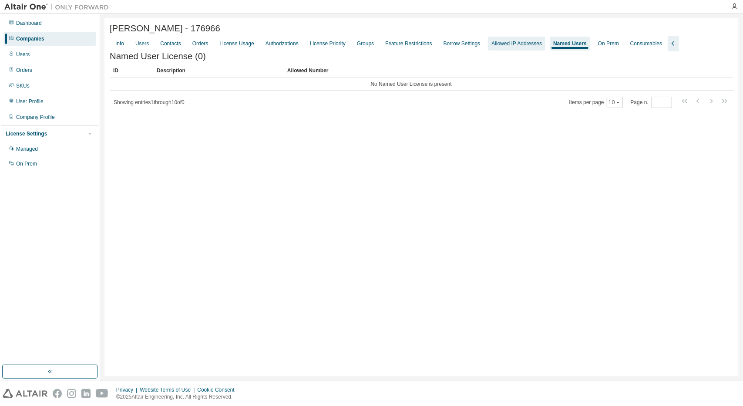
click at [521, 44] on div "Allowed IP Addresses" at bounding box center [516, 43] width 50 height 7
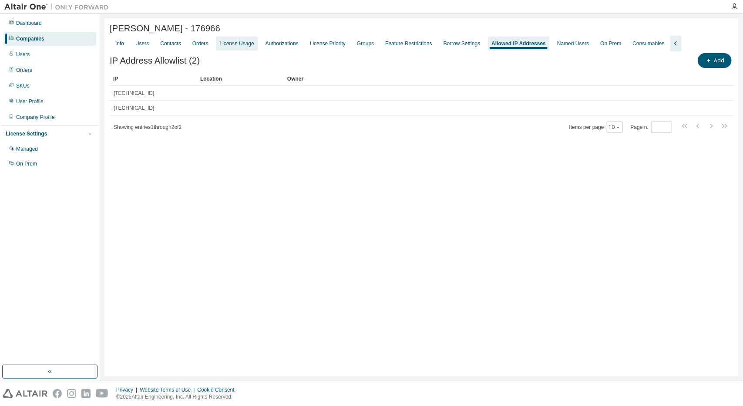
click at [245, 47] on div "License Usage" at bounding box center [236, 43] width 34 height 7
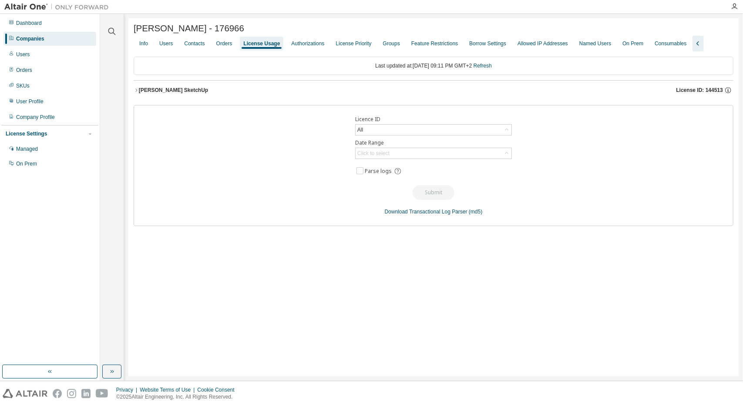
click at [300, 96] on button "Thea Render SketchUp License ID: 144513" at bounding box center [434, 90] width 600 height 19
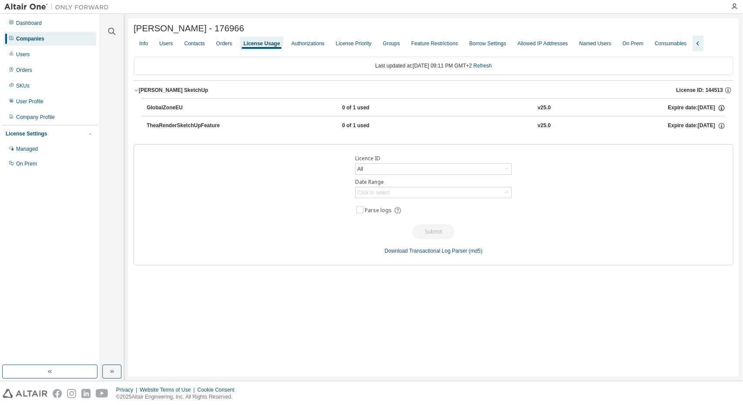
click at [719, 108] on icon "button" at bounding box center [722, 108] width 8 height 8
click at [685, 135] on p "Borrow Limits: 336" at bounding box center [702, 136] width 42 height 7
click at [648, 128] on div "TheaRenderSketchUpFeature 0 of 1 used v25.0 Expire date: 2026-06-05" at bounding box center [436, 126] width 579 height 8
click at [718, 125] on icon "button" at bounding box center [722, 126] width 8 height 8
click at [709, 139] on p "Options: NONE" at bounding box center [702, 141] width 42 height 7
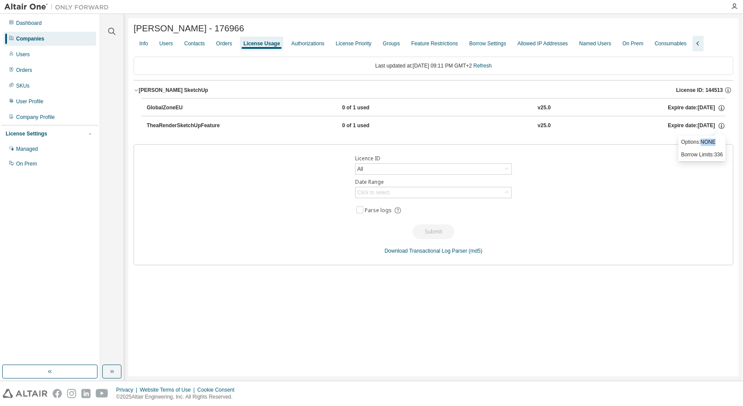
click at [709, 139] on p "Options: NONE" at bounding box center [702, 141] width 42 height 7
click at [190, 131] on button "TheaRenderSketchUpFeature 0 of 1 used v25.0 Expire date: 2026-06-05" at bounding box center [436, 125] width 579 height 19
click at [410, 168] on div "All" at bounding box center [434, 169] width 156 height 10
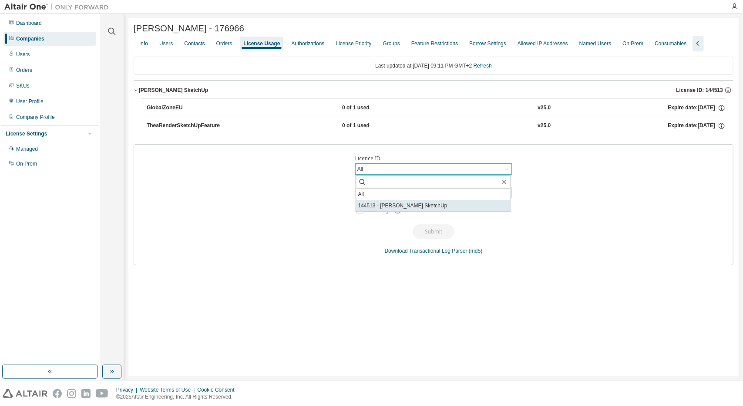
click at [413, 204] on li "144513 - Thea Render SketchUp" at bounding box center [433, 205] width 155 height 11
click at [412, 195] on div "Click to select" at bounding box center [434, 192] width 156 height 10
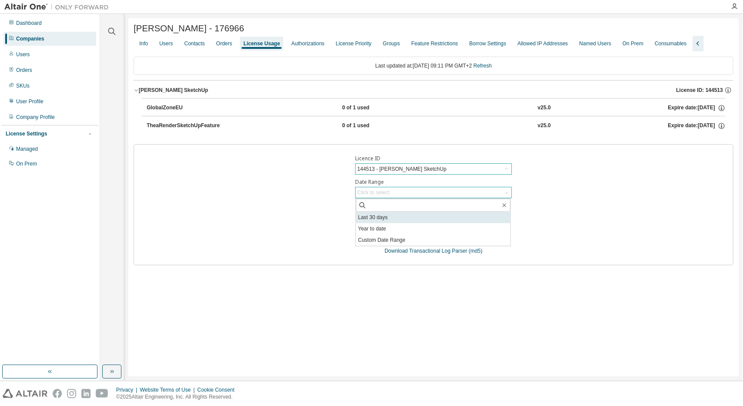
click at [408, 217] on li "Last 30 days" at bounding box center [433, 217] width 155 height 11
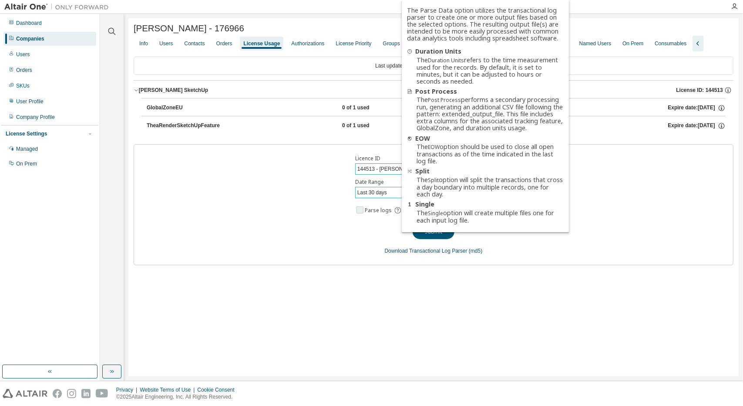
click at [396, 211] on icon at bounding box center [398, 210] width 8 height 8
